Goal: Complete application form

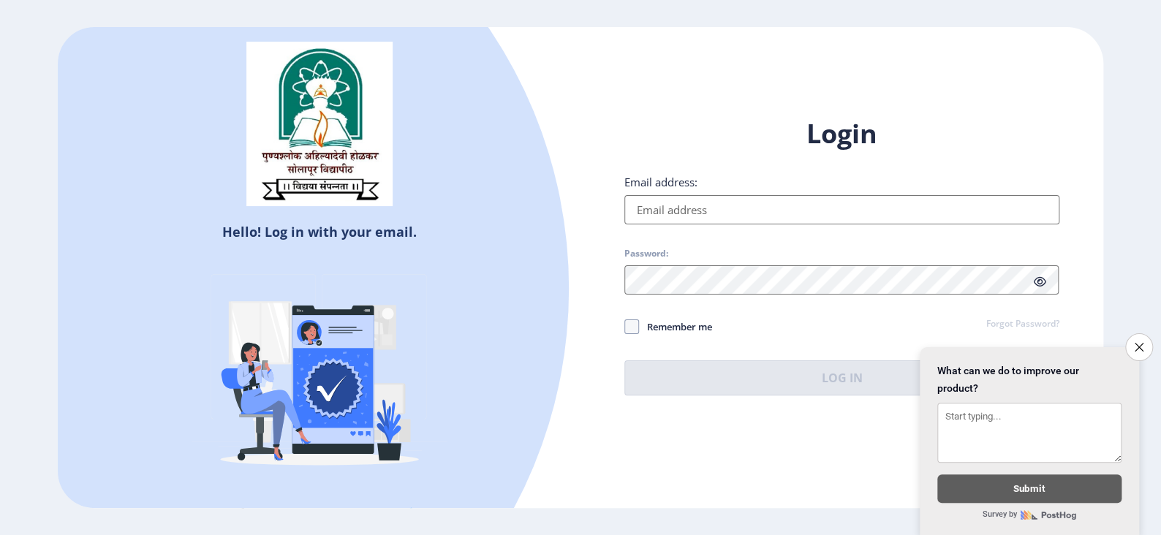
click at [753, 219] on input "Email address:" at bounding box center [842, 209] width 435 height 29
type input "[EMAIL_ADDRESS][DOMAIN_NAME]"
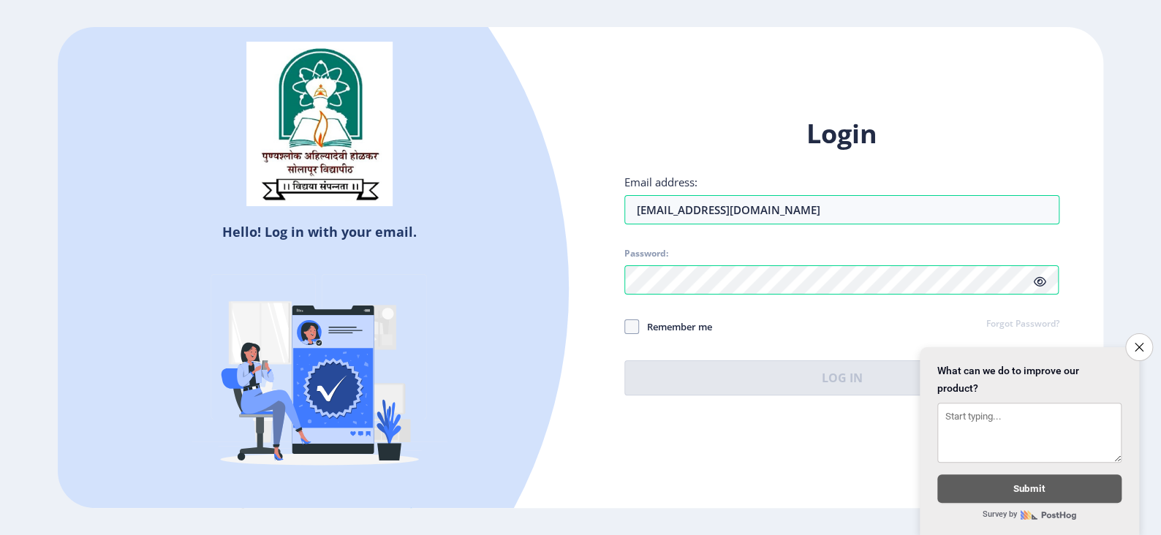
click at [1038, 284] on div "Login Email address: [EMAIL_ADDRESS][DOMAIN_NAME] Password: Remember me Forgot …" at bounding box center [842, 255] width 435 height 279
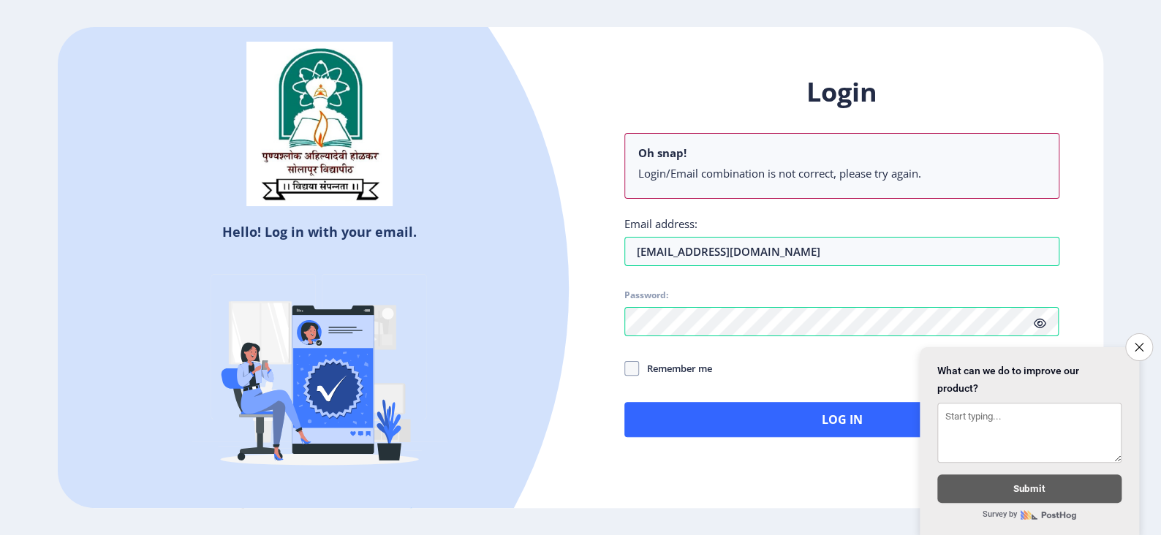
click at [1041, 328] on icon at bounding box center [1040, 323] width 12 height 11
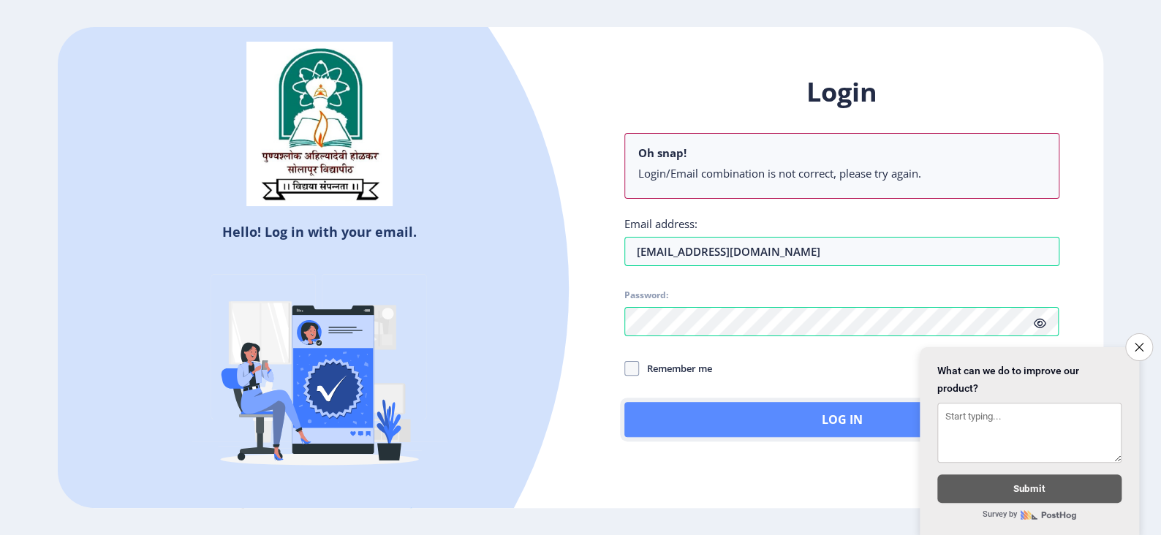
click at [797, 426] on button "Log In" at bounding box center [842, 419] width 435 height 35
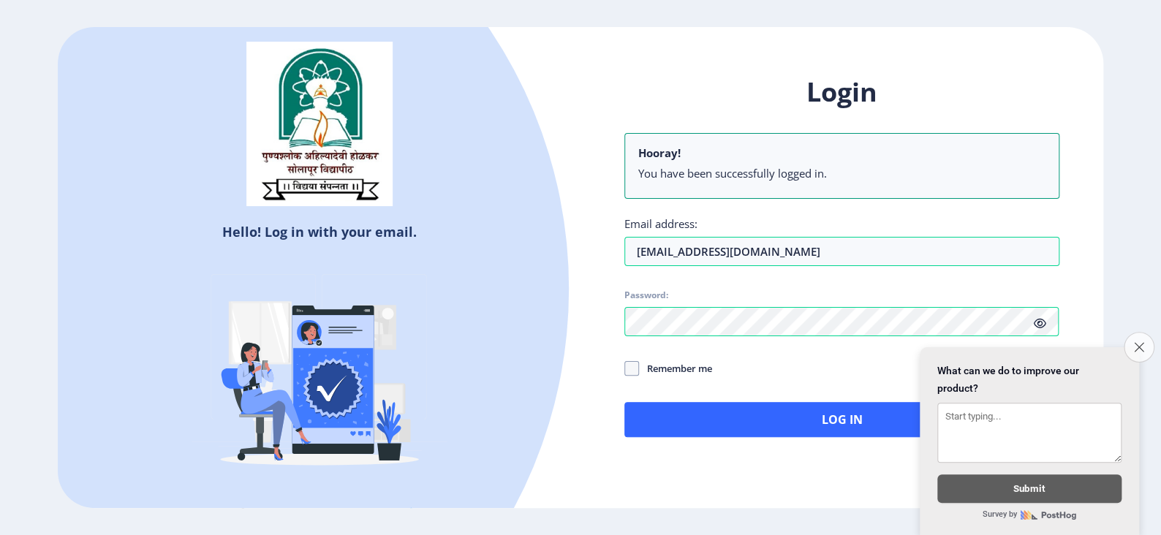
click at [1134, 342] on icon "Close survey" at bounding box center [1139, 347] width 10 height 10
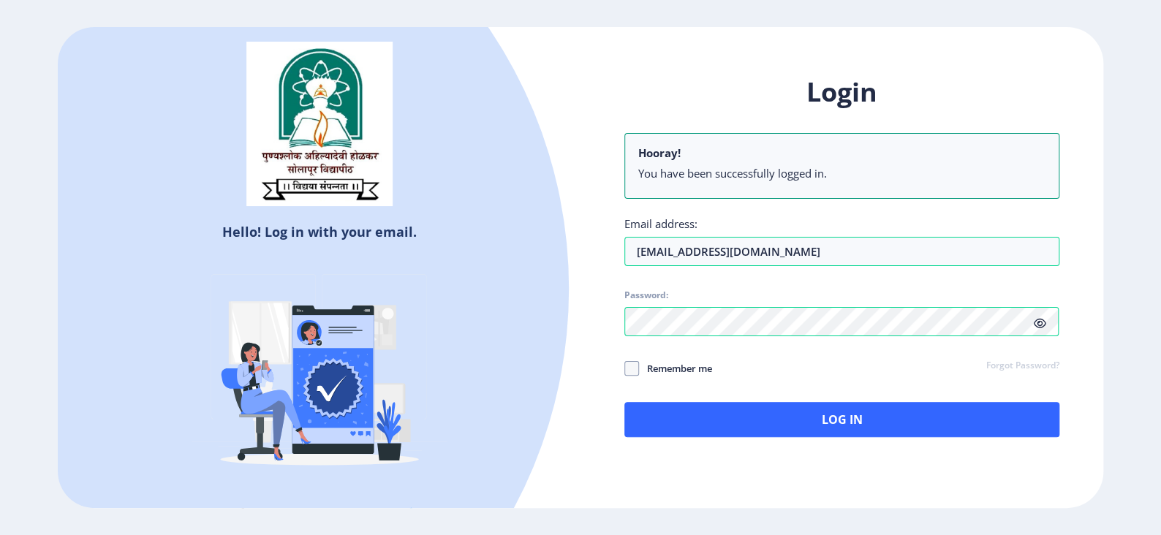
click at [1036, 328] on icon at bounding box center [1040, 323] width 12 height 11
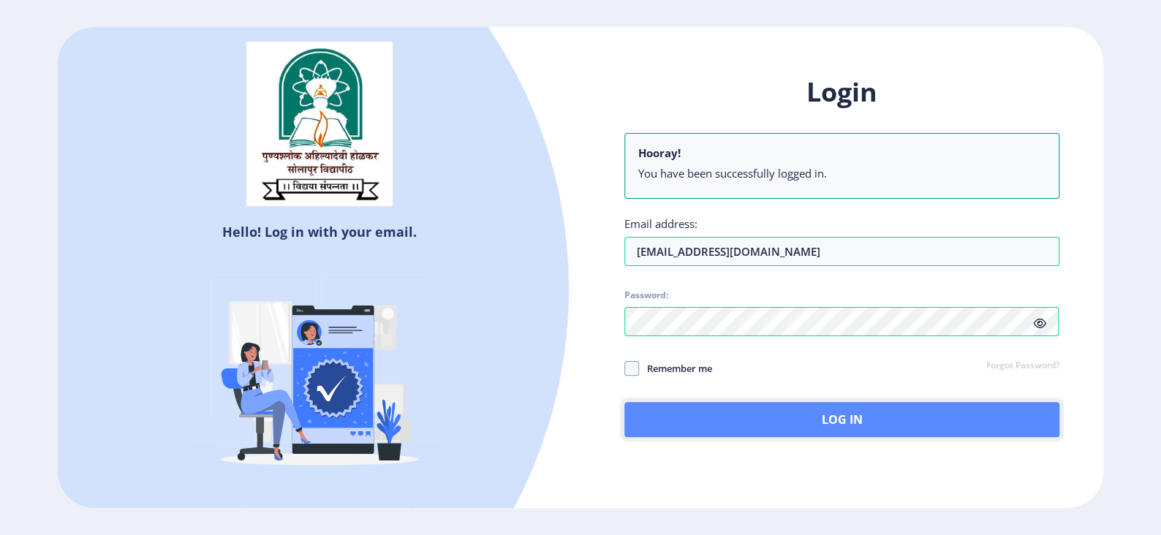
click at [876, 423] on button "Log In" at bounding box center [842, 419] width 435 height 35
click at [710, 420] on button "Log In" at bounding box center [842, 419] width 435 height 35
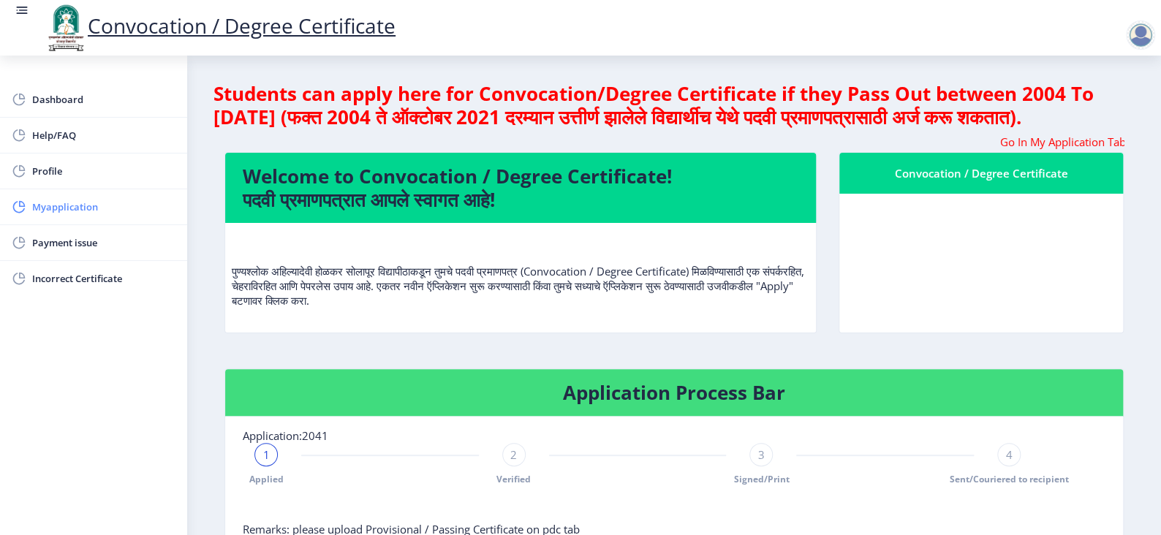
click at [59, 203] on span "Myapplication" at bounding box center [103, 207] width 143 height 18
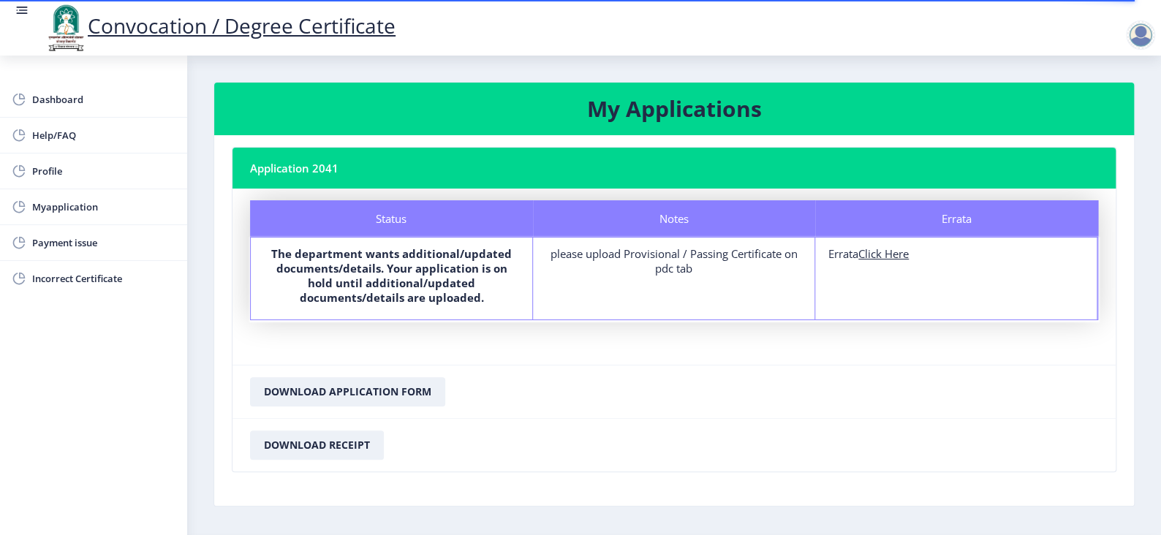
click at [885, 256] on u "Click Here" at bounding box center [884, 253] width 50 height 15
select select
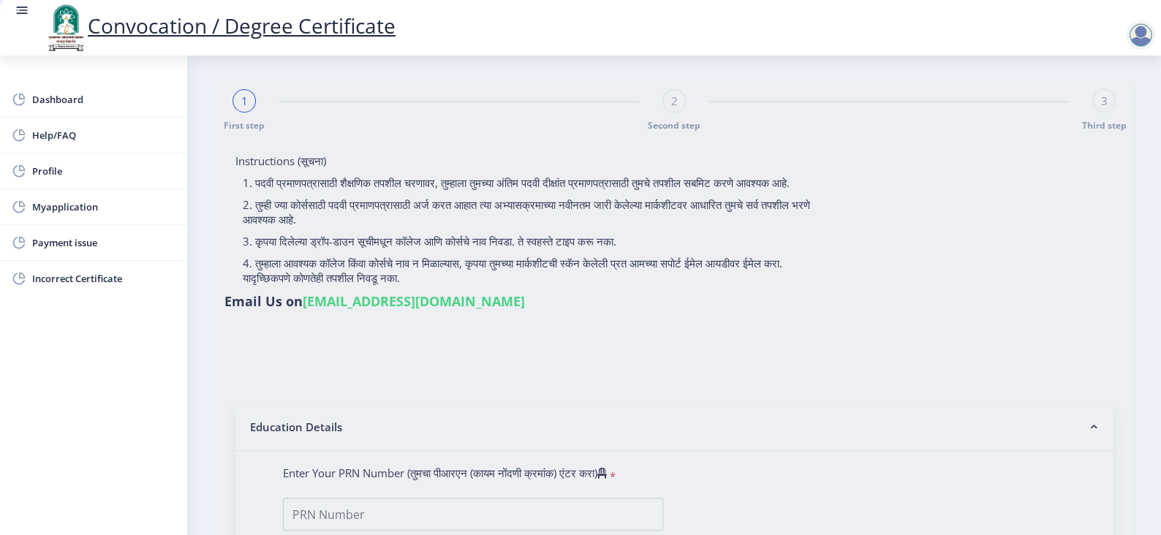
type input "[PERSON_NAME]"
type input "Mangal"
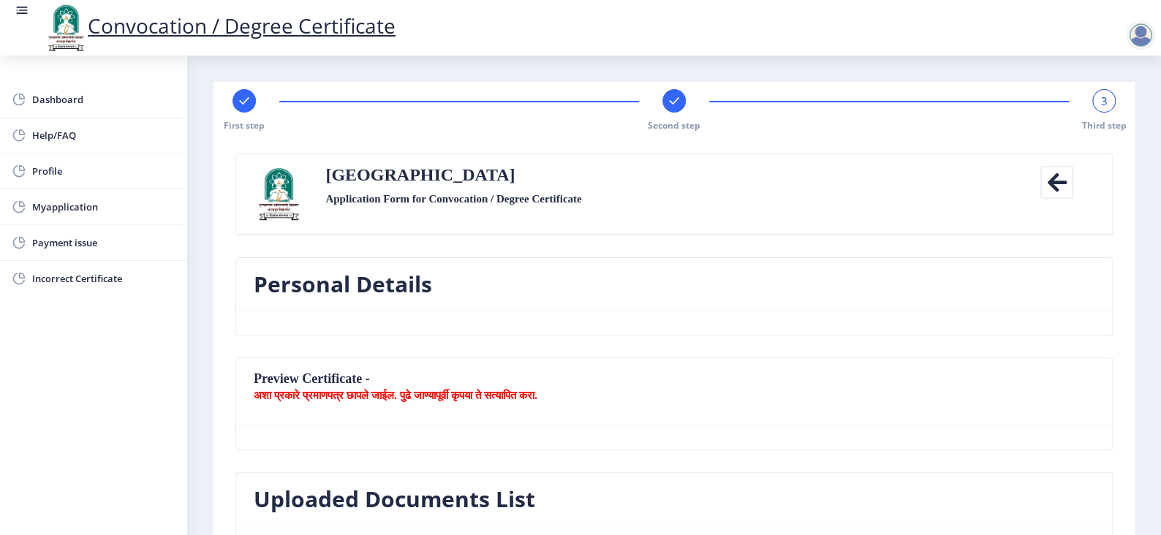
click at [1057, 185] on icon at bounding box center [1057, 182] width 33 height 33
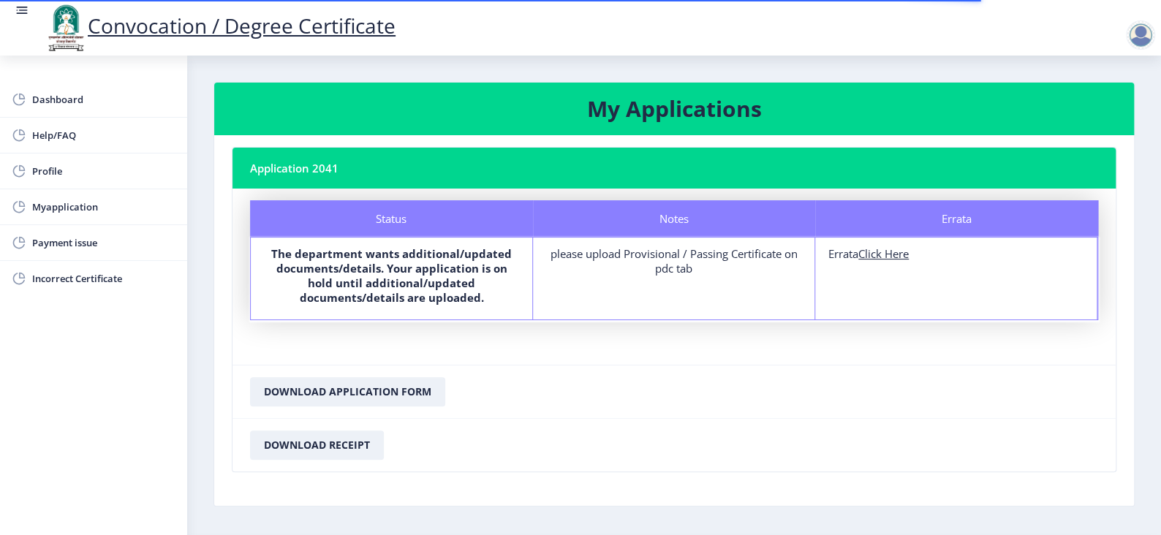
click at [882, 256] on u "Click Here" at bounding box center [884, 253] width 50 height 15
select select
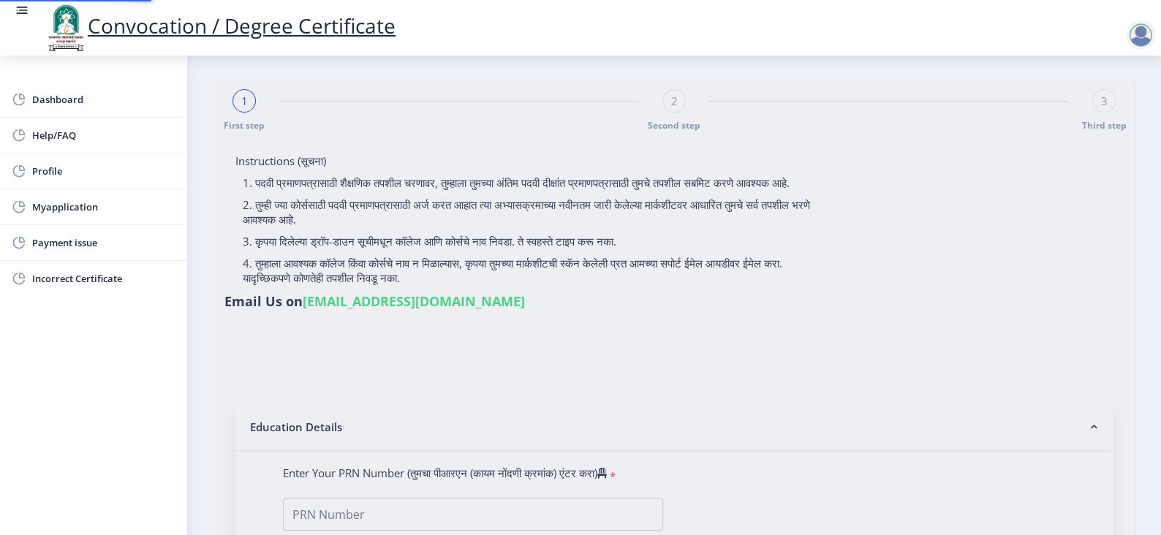
type input "[PERSON_NAME]"
type input "Mangal"
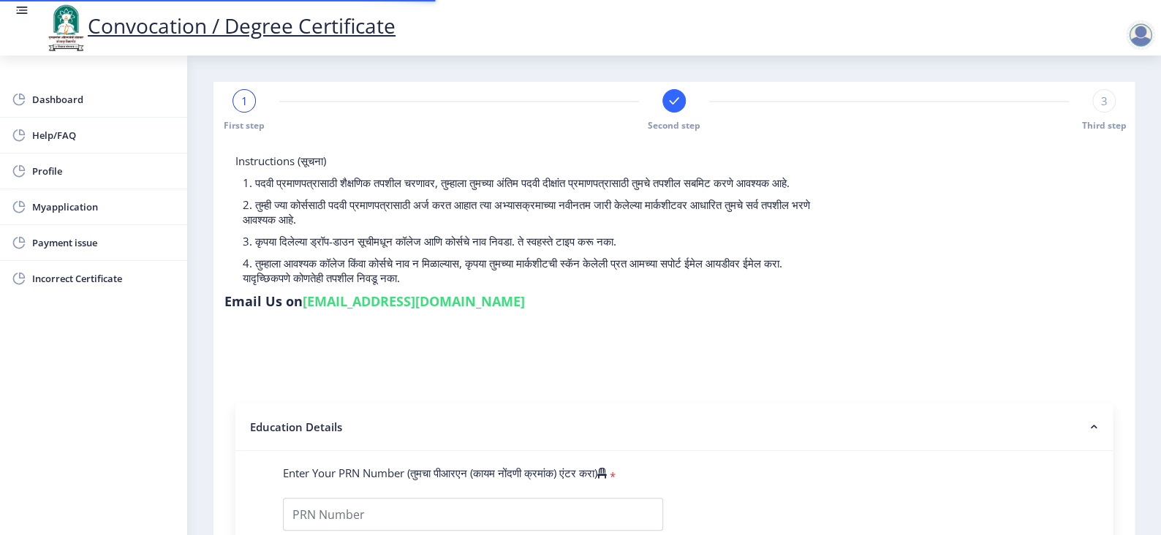
type input "0505012761"
select select "Regular"
select select "2006"
select select "April"
select select "FIRST CLASS"
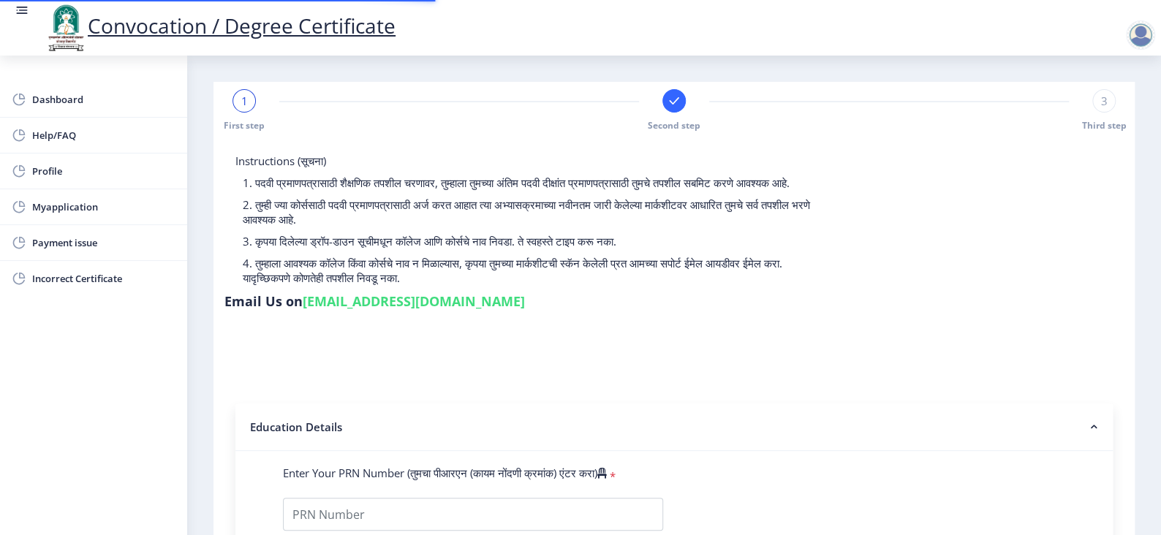
type input "178"
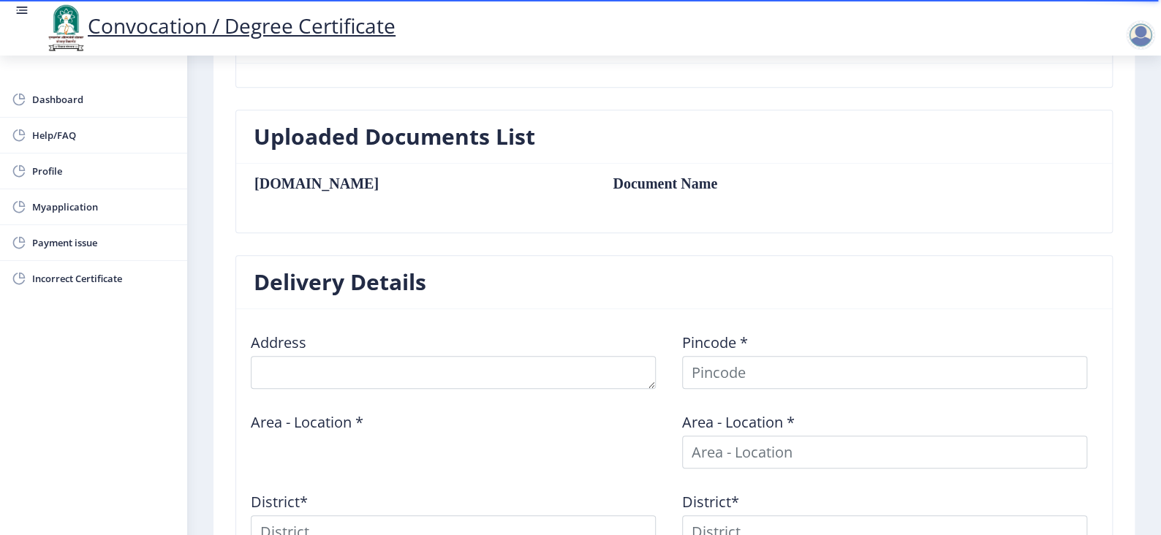
scroll to position [365, 0]
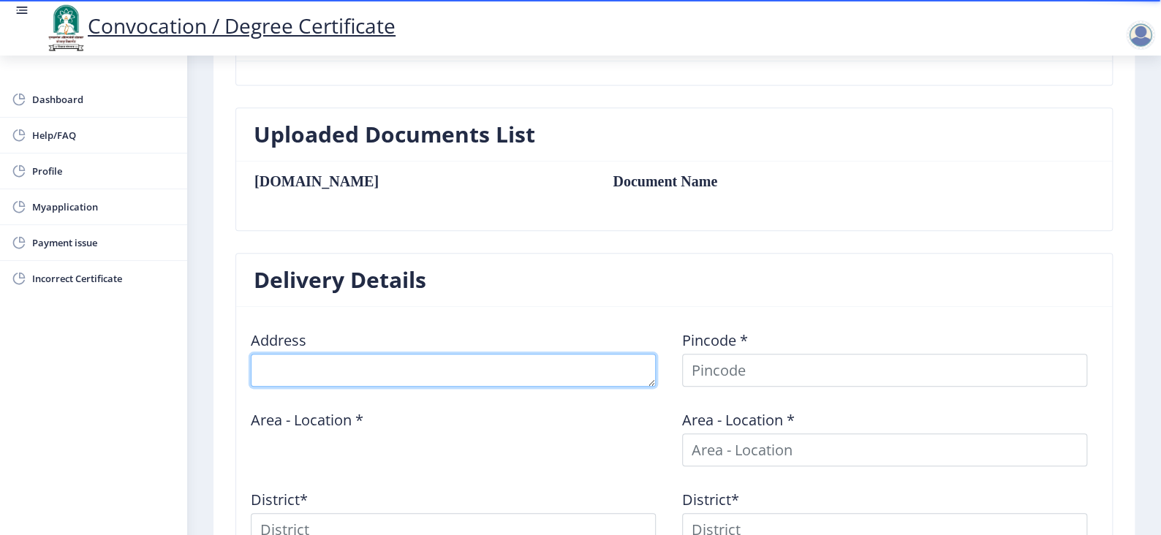
click at [382, 361] on textarea at bounding box center [453, 370] width 405 height 33
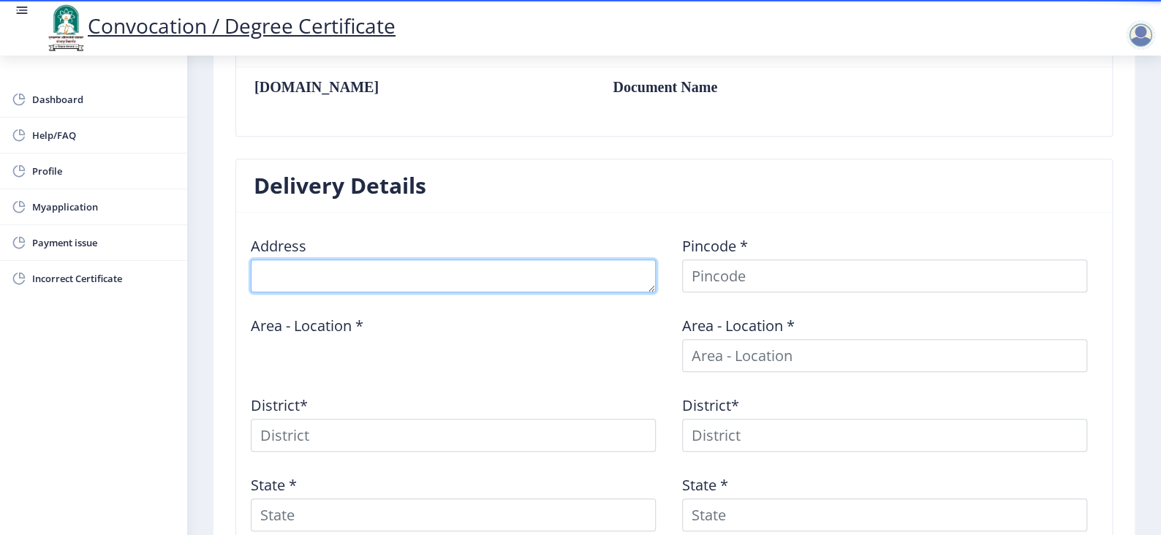
scroll to position [463, 0]
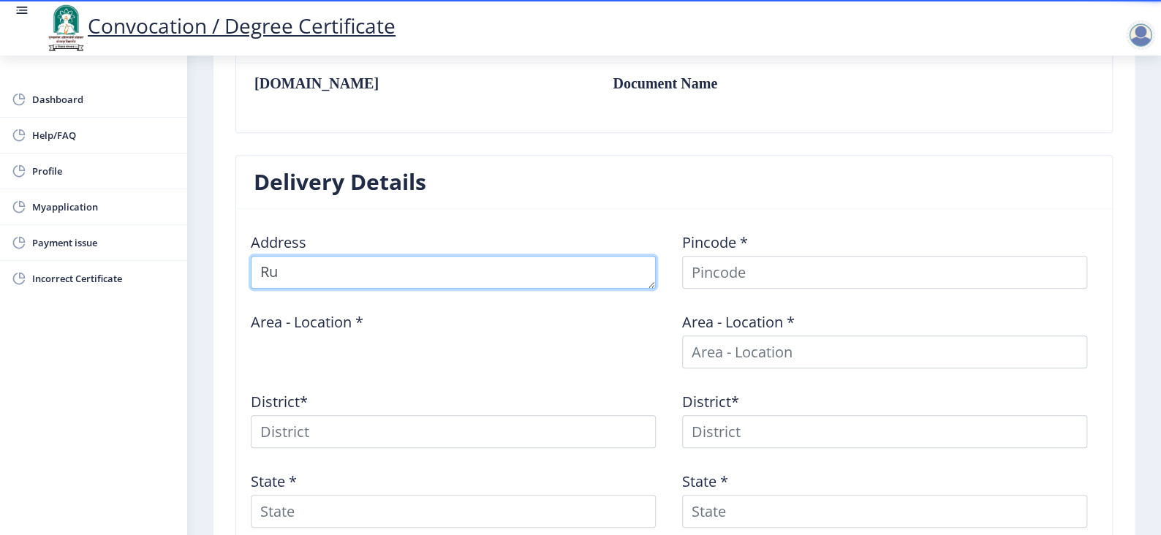
type textarea "R"
type textarea "A3-[STREET_ADDRESS]"
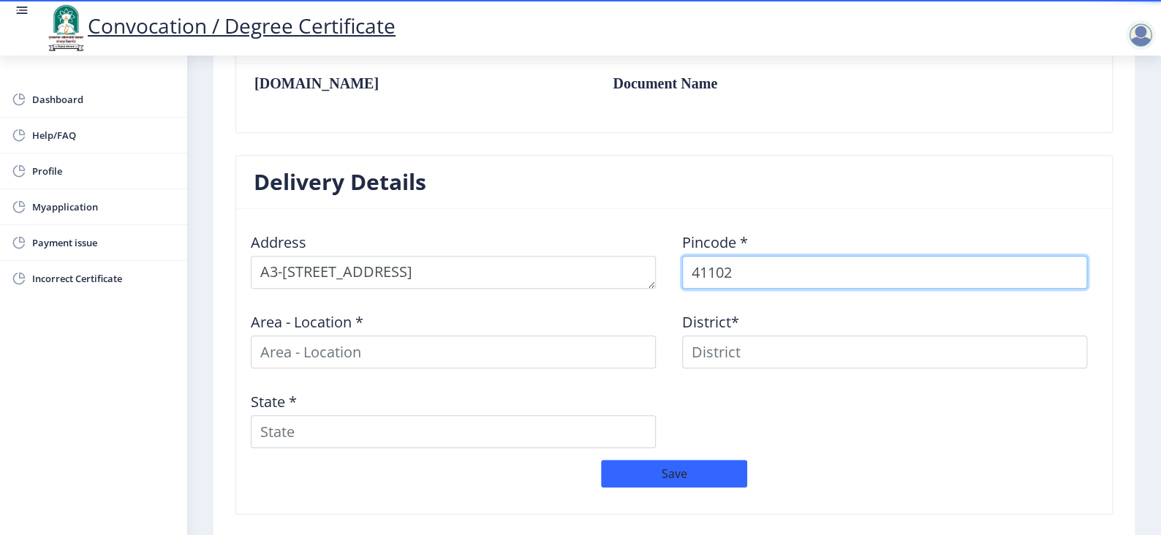
type input "411028"
select select
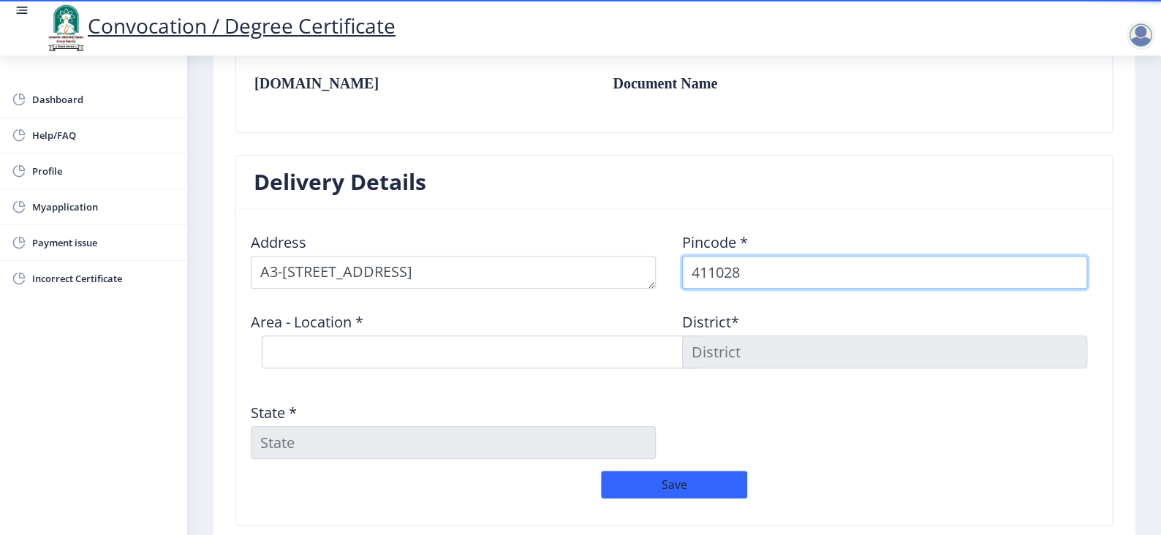
type input "411028"
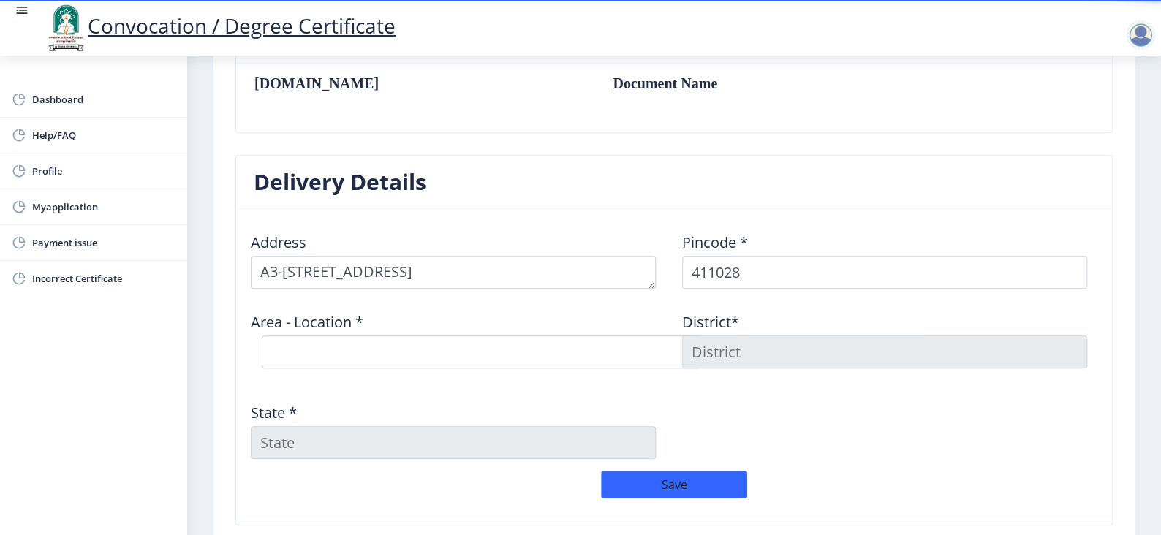
click at [819, 412] on div "Address Pincode * 411028 Area - Location * Select Area Location [PERSON_NAME][G…" at bounding box center [674, 346] width 863 height 250
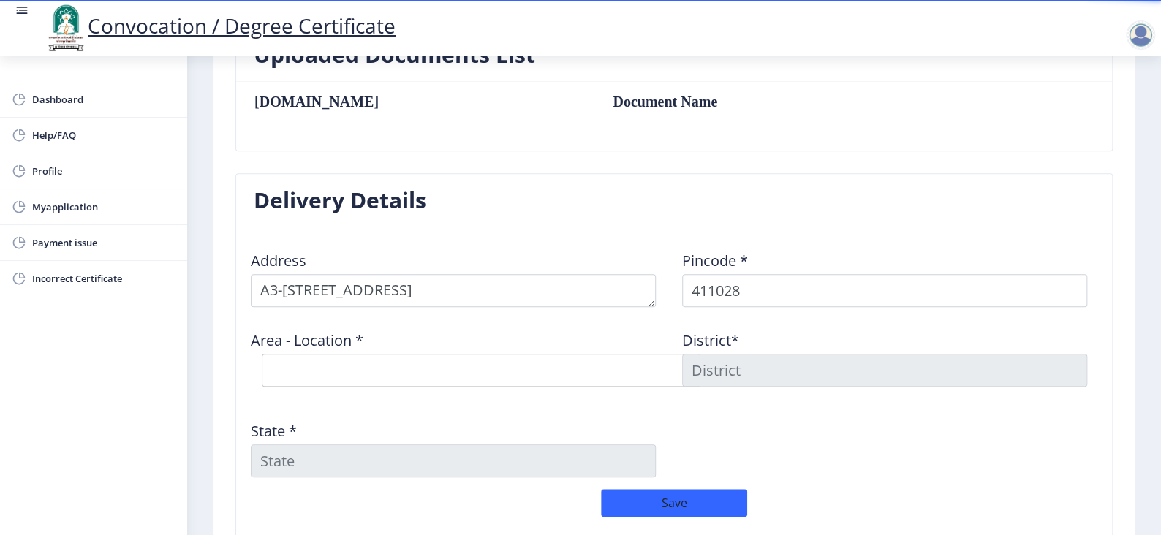
scroll to position [512, 0]
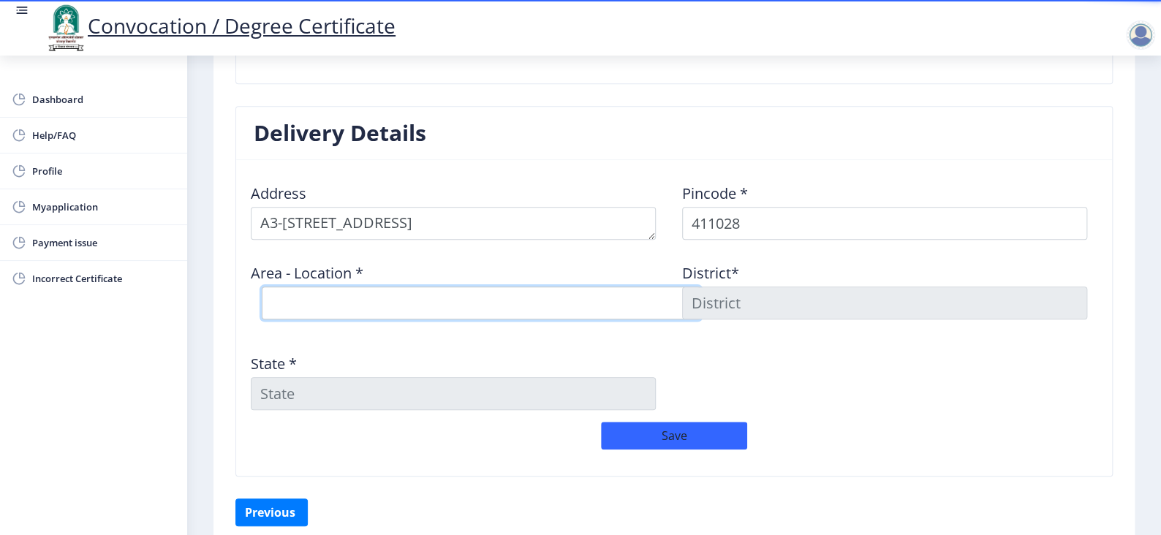
click at [344, 298] on select "Select Area Location [PERSON_NAME][GEOGRAPHIC_DATA] S.O Hadapsar S.O Sasanenaga…" at bounding box center [481, 303] width 439 height 33
select select "2: Object"
click at [262, 287] on select "Select Area Location [PERSON_NAME][GEOGRAPHIC_DATA] S.O Hadapsar S.O Sasanenaga…" at bounding box center [481, 303] width 439 height 33
type input "Pune"
type input "[GEOGRAPHIC_DATA]"
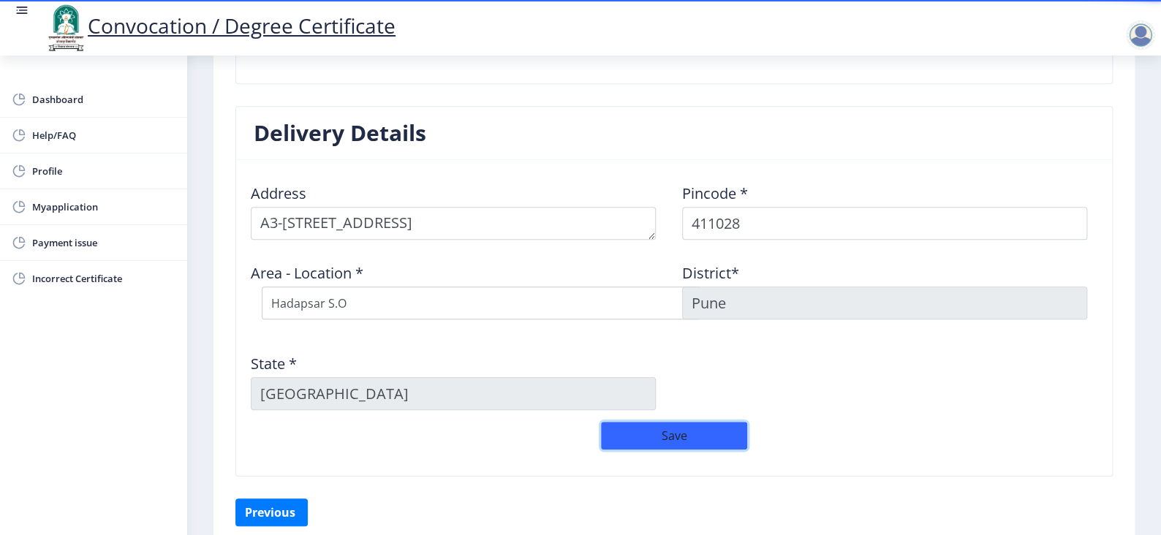
click at [644, 437] on button "Save" at bounding box center [674, 436] width 146 height 28
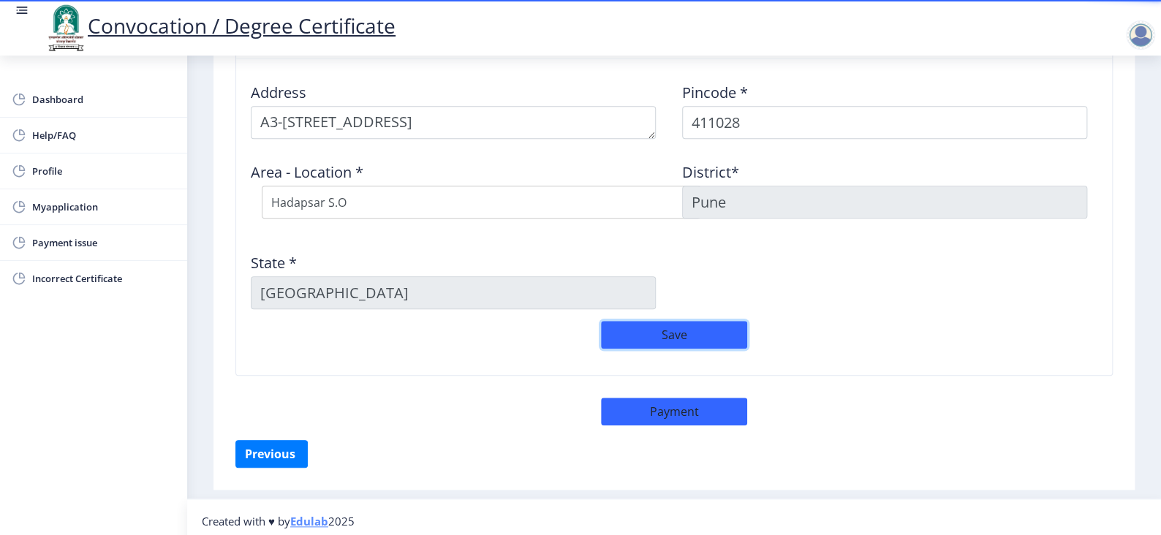
scroll to position [617, 0]
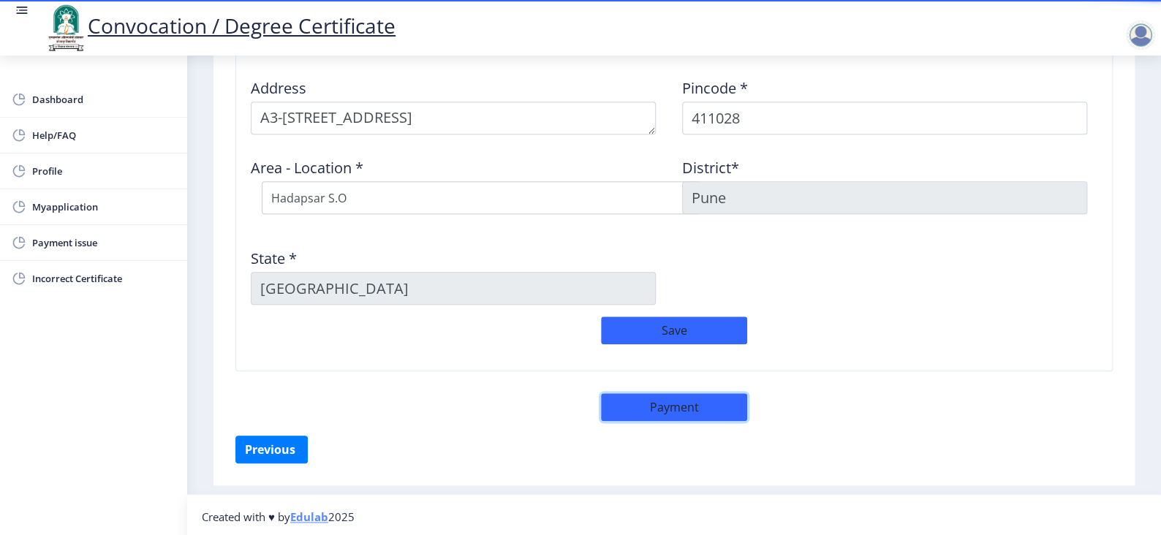
click at [649, 404] on button "Payment" at bounding box center [674, 407] width 146 height 28
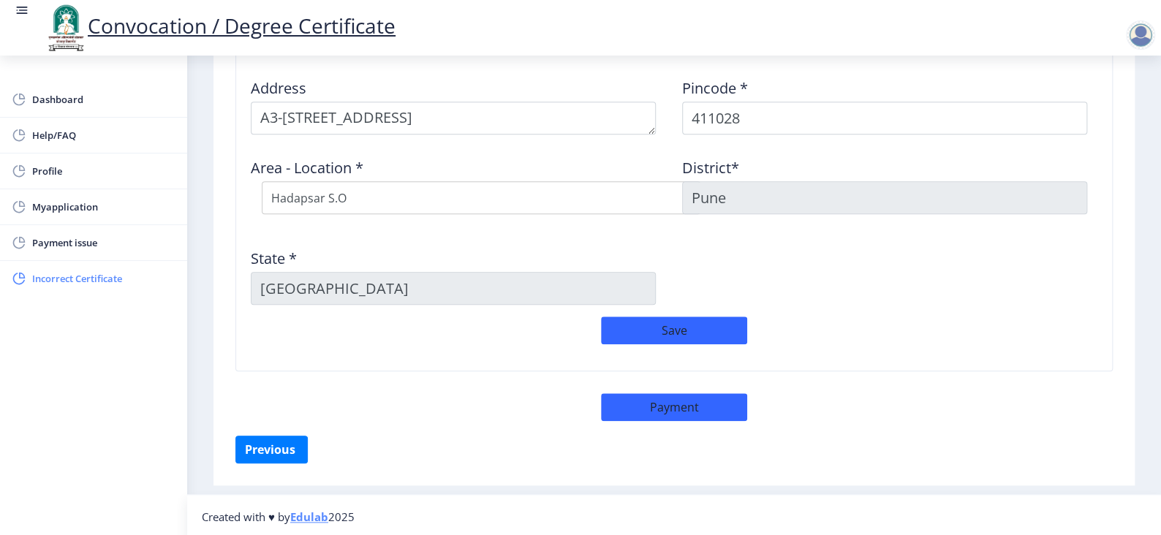
click at [102, 281] on span "Incorrect Certificate" at bounding box center [103, 279] width 143 height 18
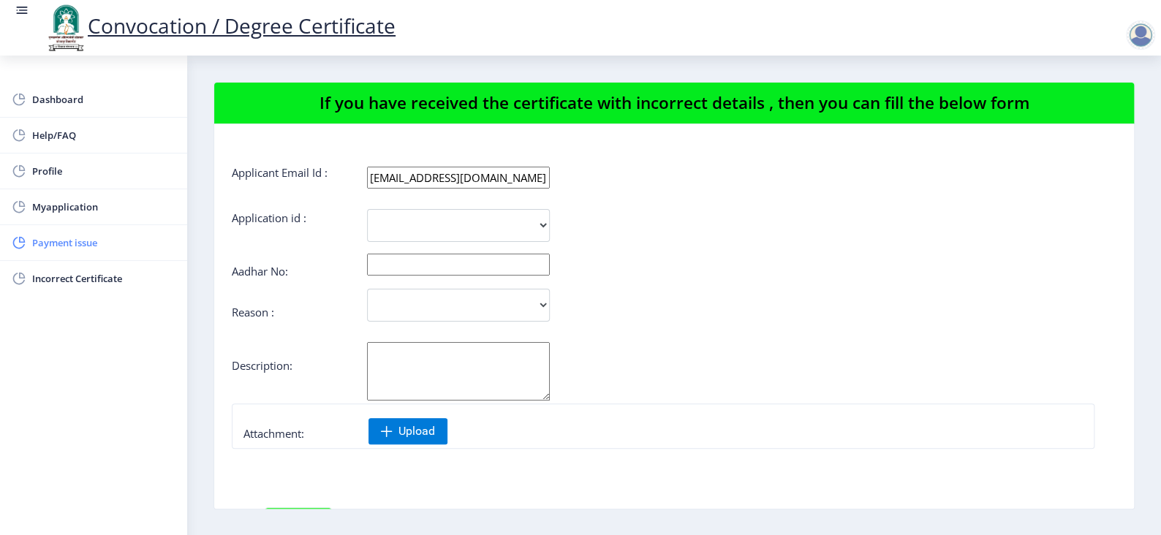
click at [72, 238] on span "Payment issue" at bounding box center [103, 243] width 143 height 18
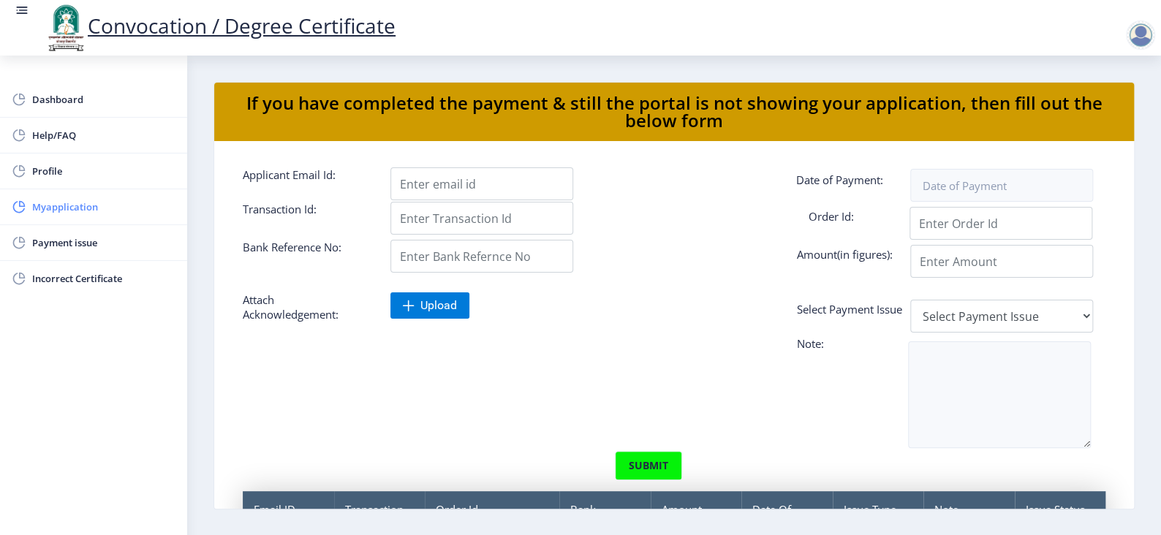
click at [72, 200] on span "Myapplication" at bounding box center [103, 207] width 143 height 18
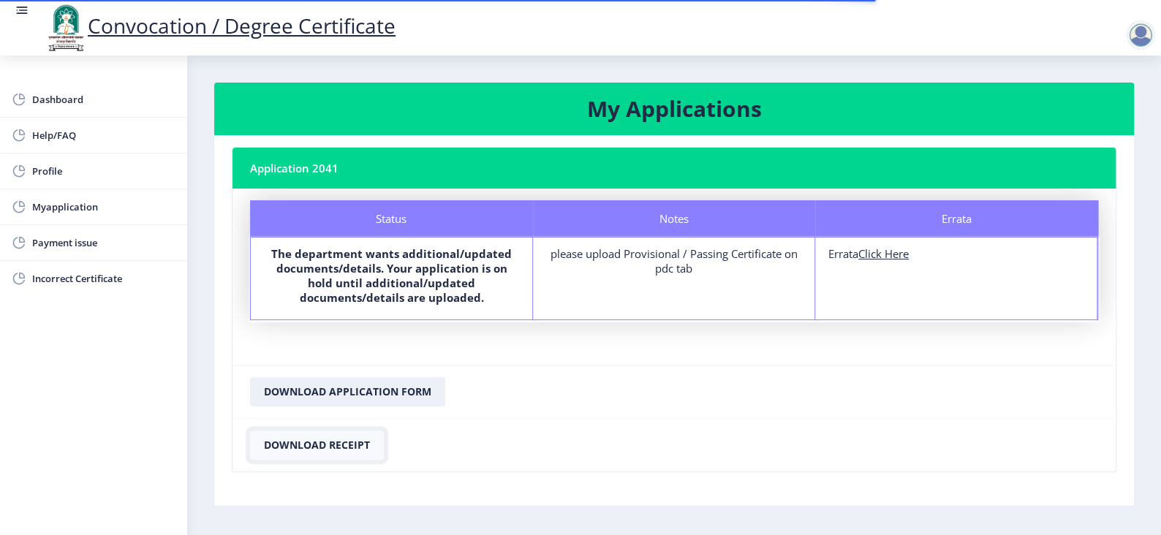
click at [334, 437] on button "Download Receipt" at bounding box center [317, 445] width 134 height 29
click at [403, 398] on button "Download Application Form" at bounding box center [347, 391] width 195 height 29
